Goal: Task Accomplishment & Management: Use online tool/utility

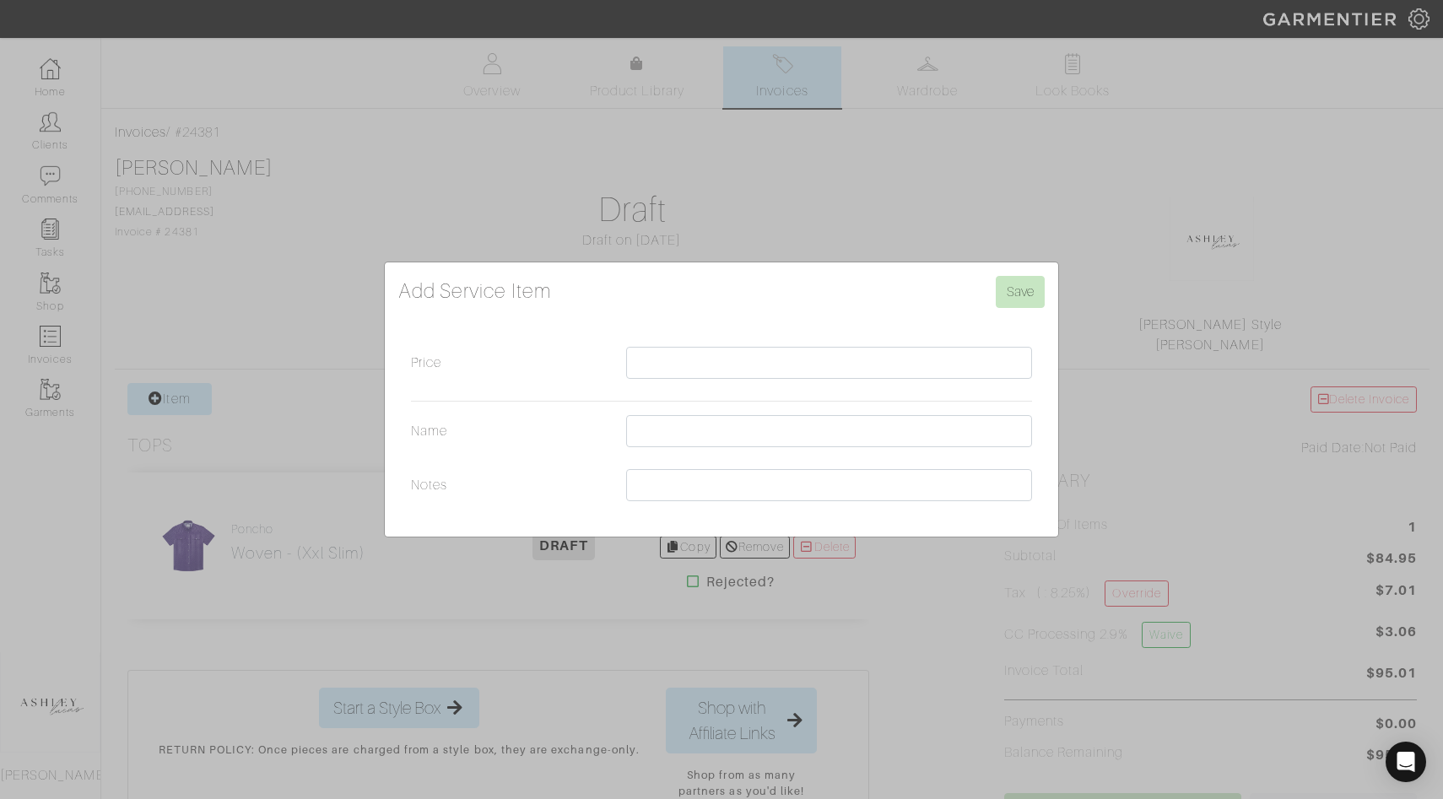
scroll to position [81, 0]
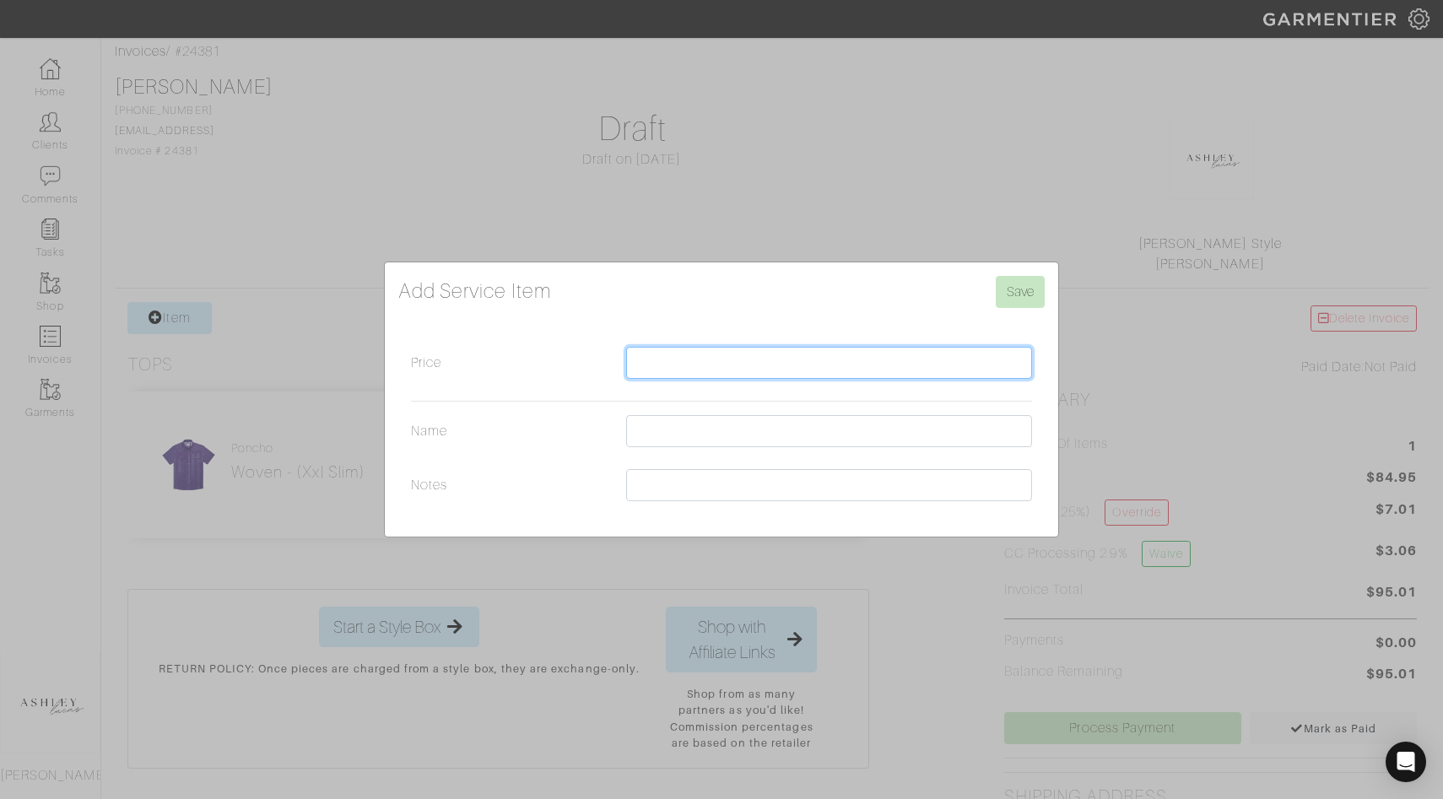
click at [688, 370] on input "Price" at bounding box center [829, 363] width 406 height 32
type input "750.00"
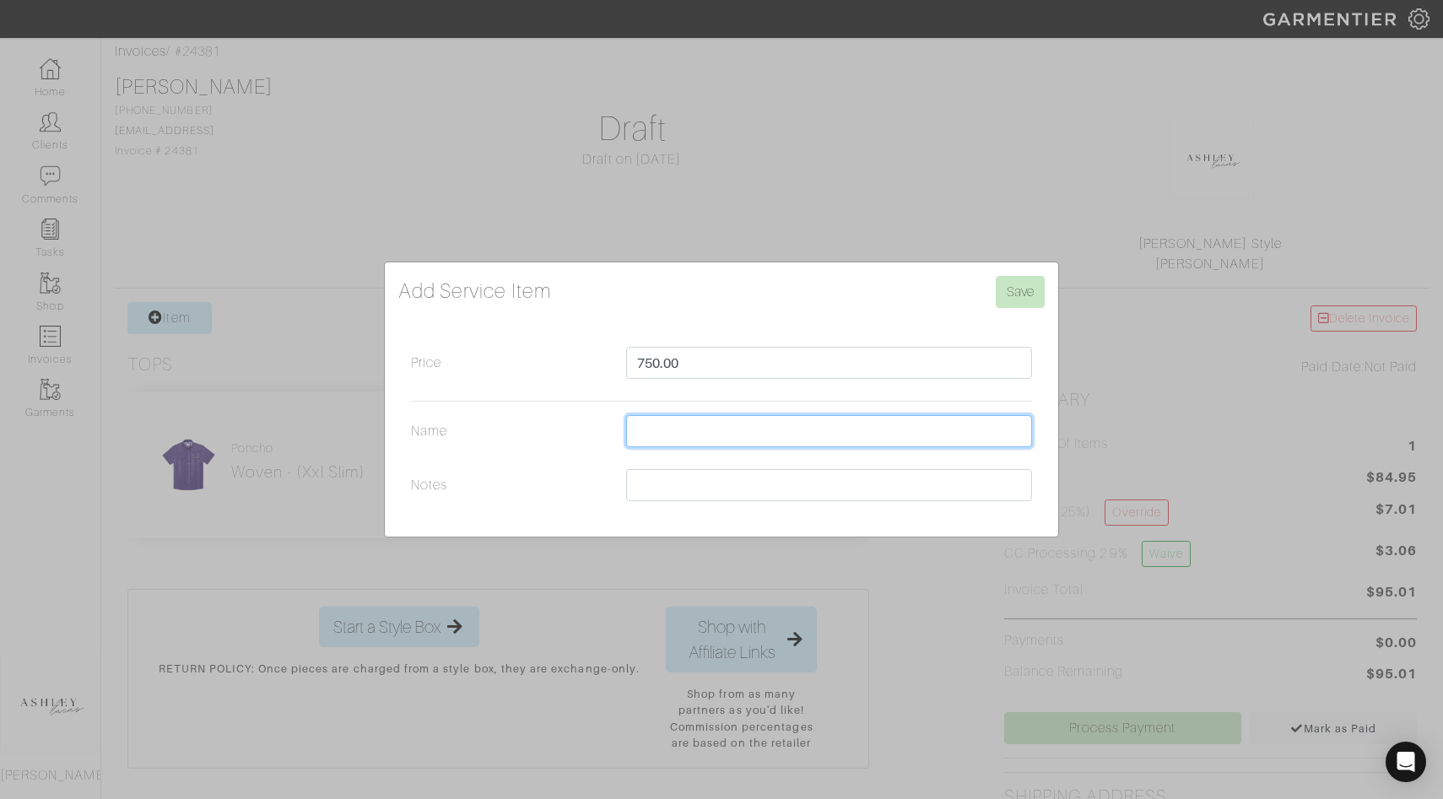
click at [658, 432] on input "Name" at bounding box center [829, 431] width 406 height 32
type input "Styling Service / August"
click at [599, 517] on div "Add Service Item Save Price 750.00 Name Styling Service / August Notes" at bounding box center [721, 399] width 673 height 274
click at [1006, 304] on input "Save" at bounding box center [1019, 292] width 49 height 32
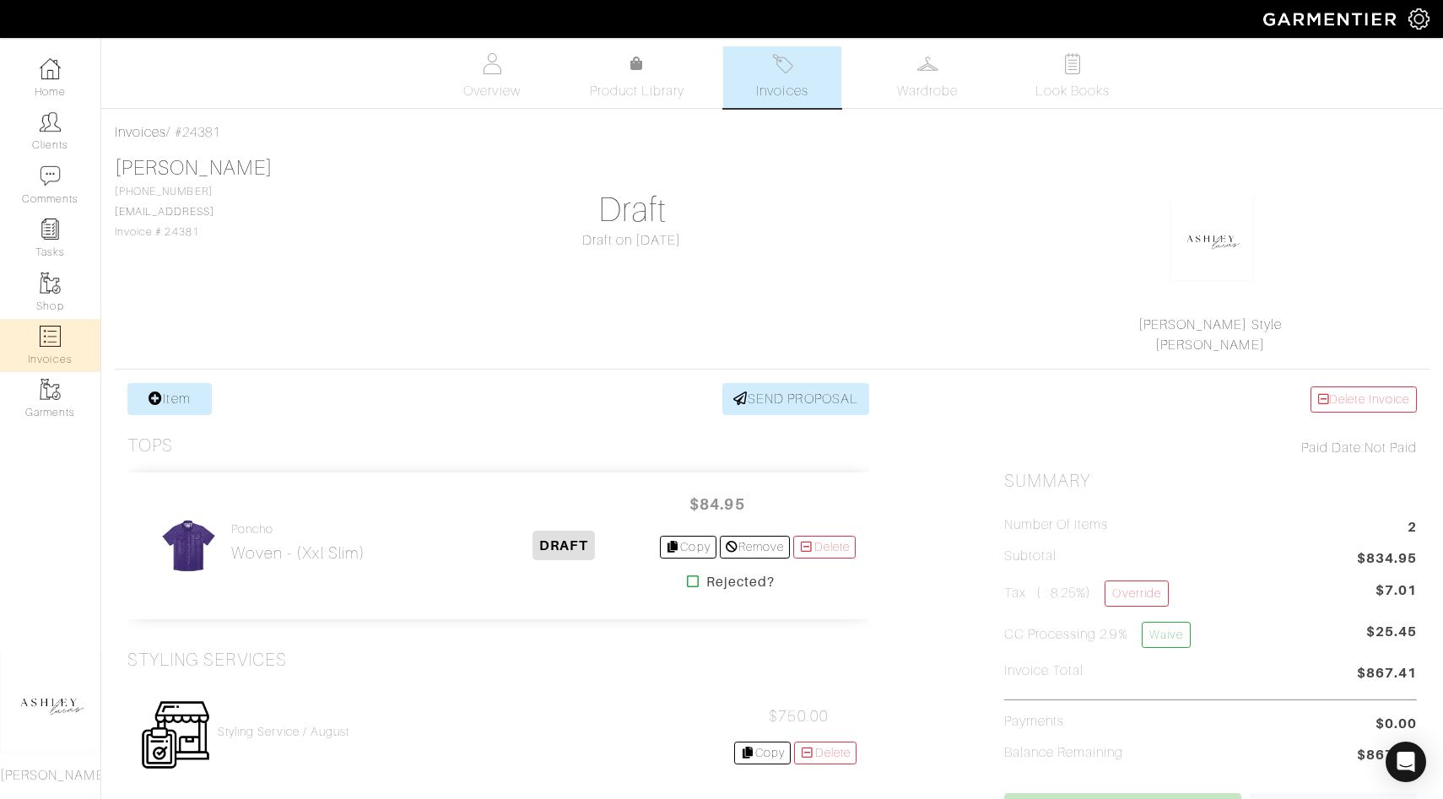
click at [78, 343] on link "Invoices" at bounding box center [50, 345] width 100 height 53
select select
